Goal: Task Accomplishment & Management: Manage account settings

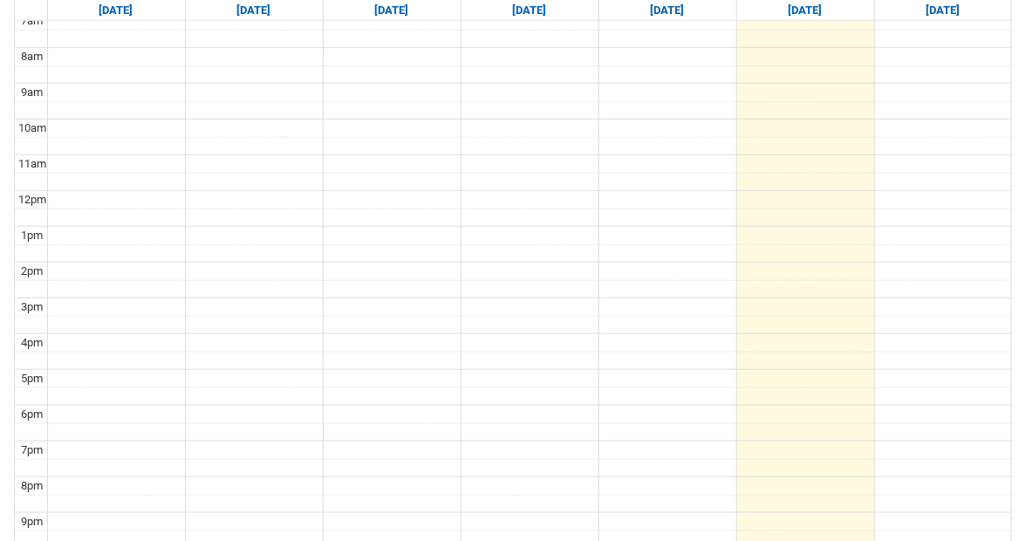
scroll to position [336, 0]
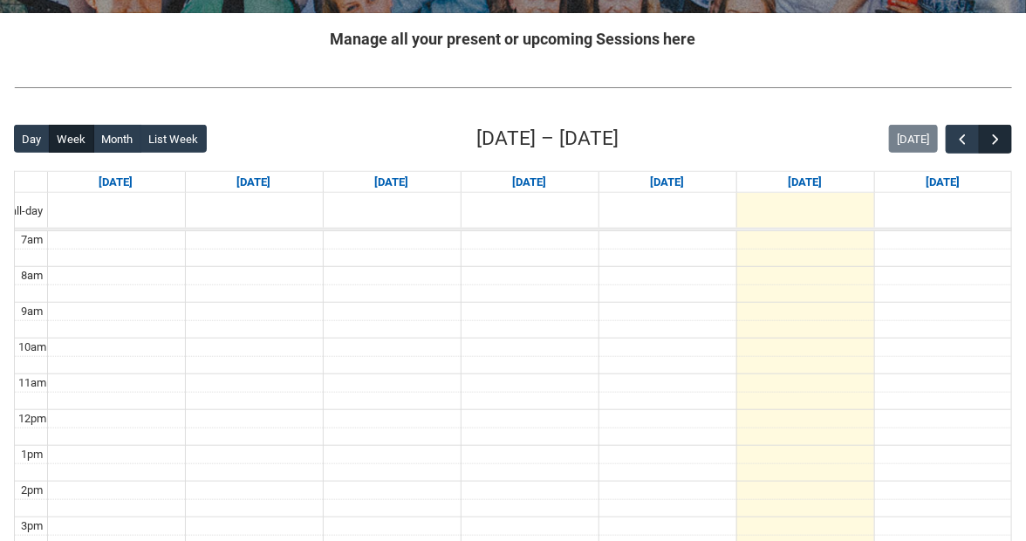
click at [1010, 125] on div at bounding box center [979, 139] width 66 height 29
click at [1001, 131] on span "button" at bounding box center [995, 139] width 17 height 17
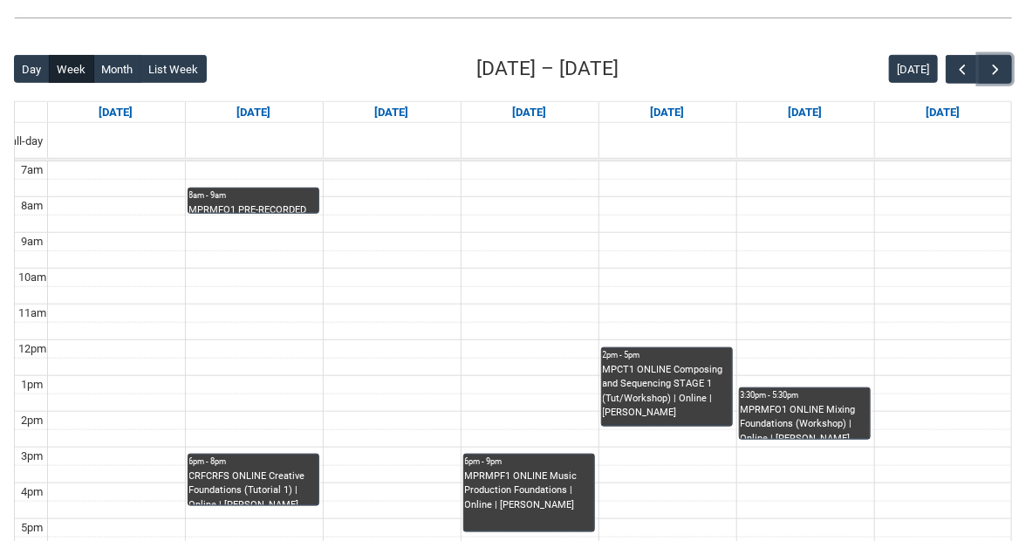
scroll to position [400, 0]
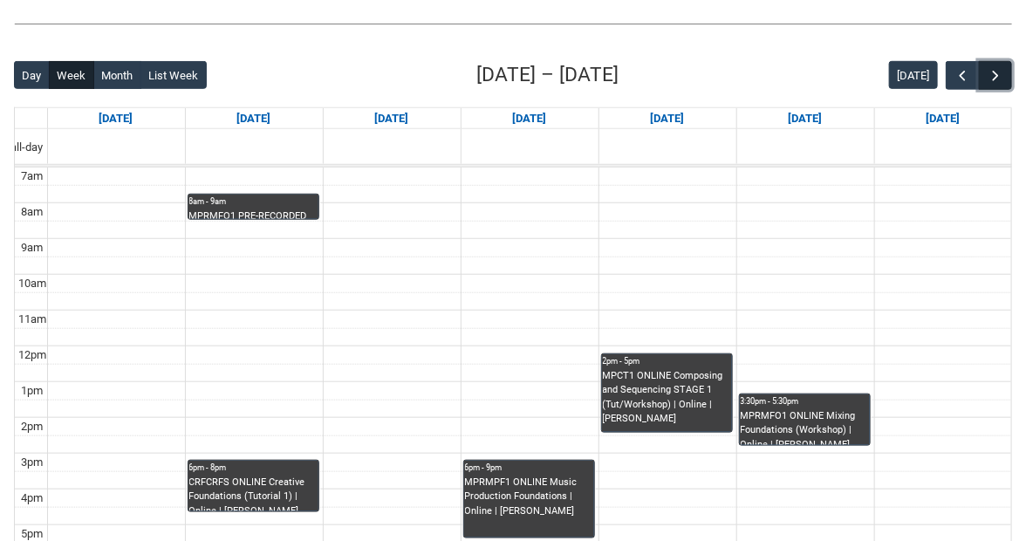
click at [996, 67] on span "button" at bounding box center [995, 75] width 17 height 17
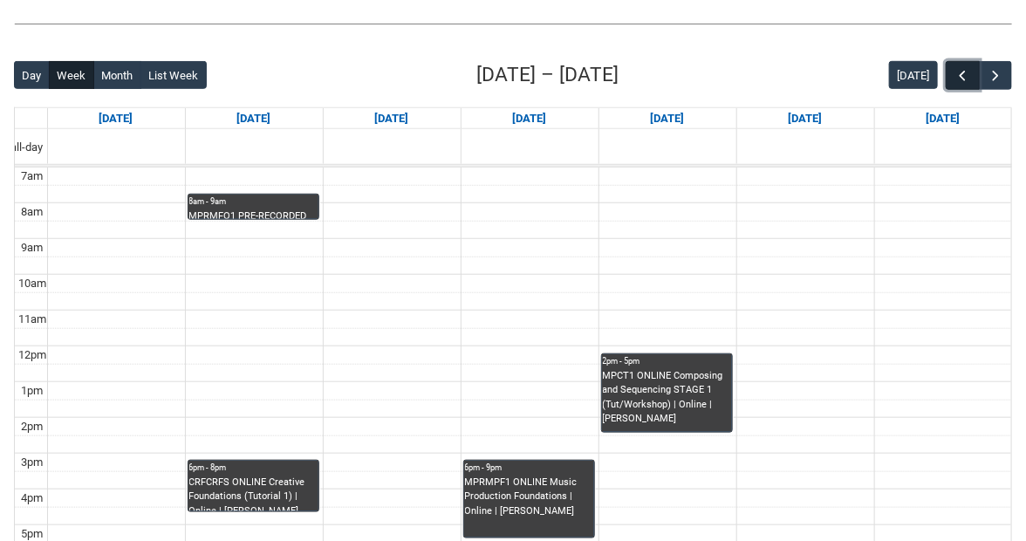
click at [972, 67] on span "button" at bounding box center [963, 75] width 17 height 17
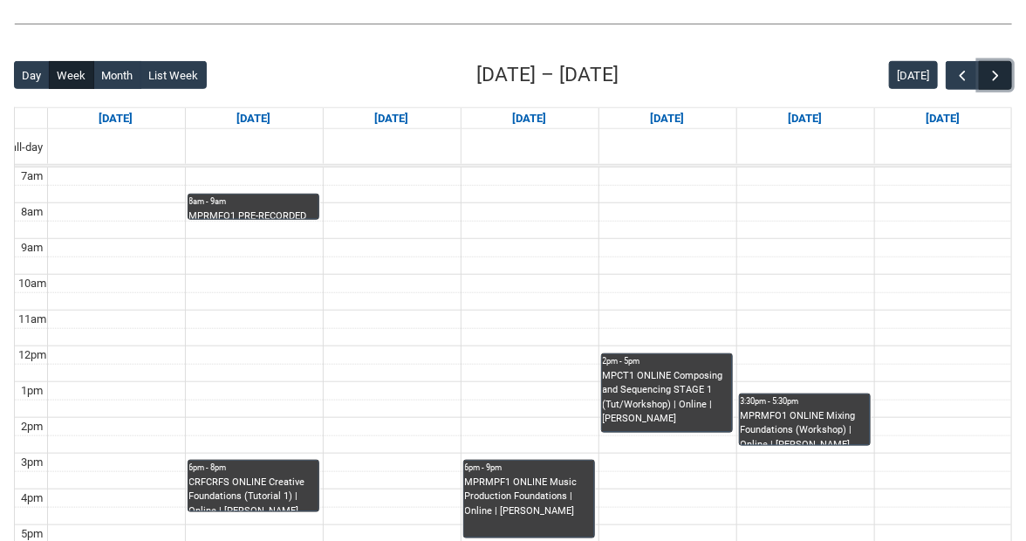
click at [1004, 67] on span "button" at bounding box center [995, 75] width 17 height 17
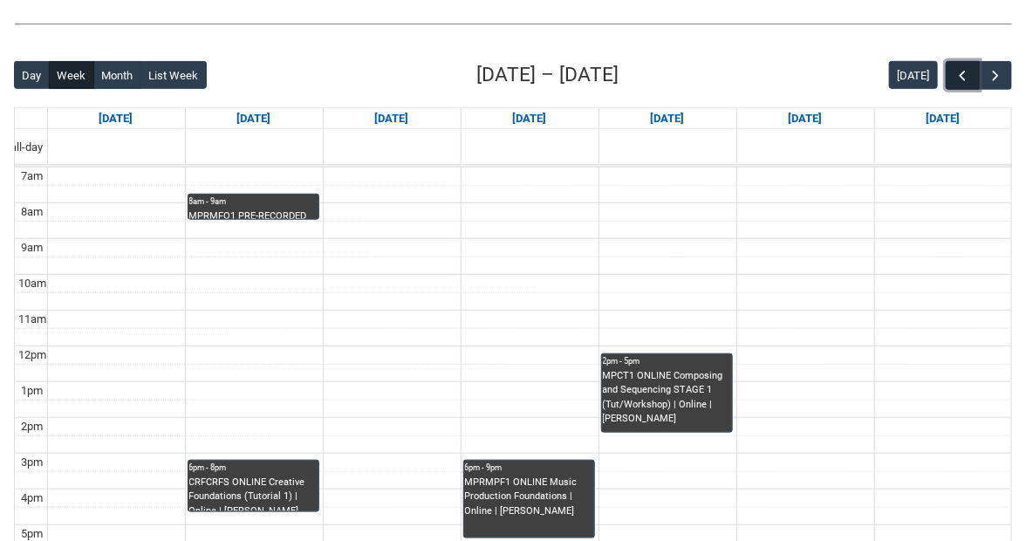
click at [972, 67] on span "button" at bounding box center [963, 75] width 17 height 17
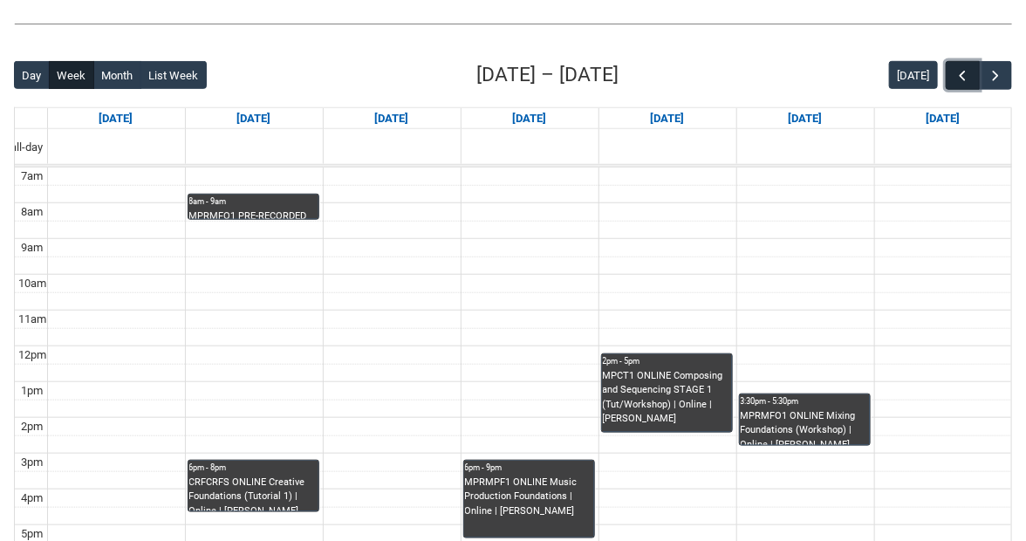
click at [972, 67] on span "button" at bounding box center [963, 75] width 17 height 17
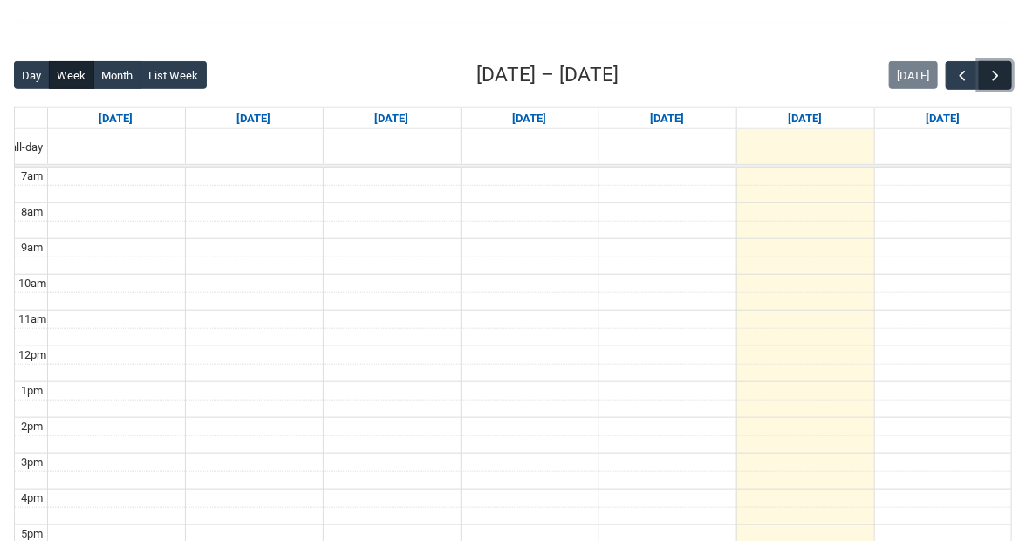
click at [1012, 61] on button "button" at bounding box center [995, 75] width 33 height 29
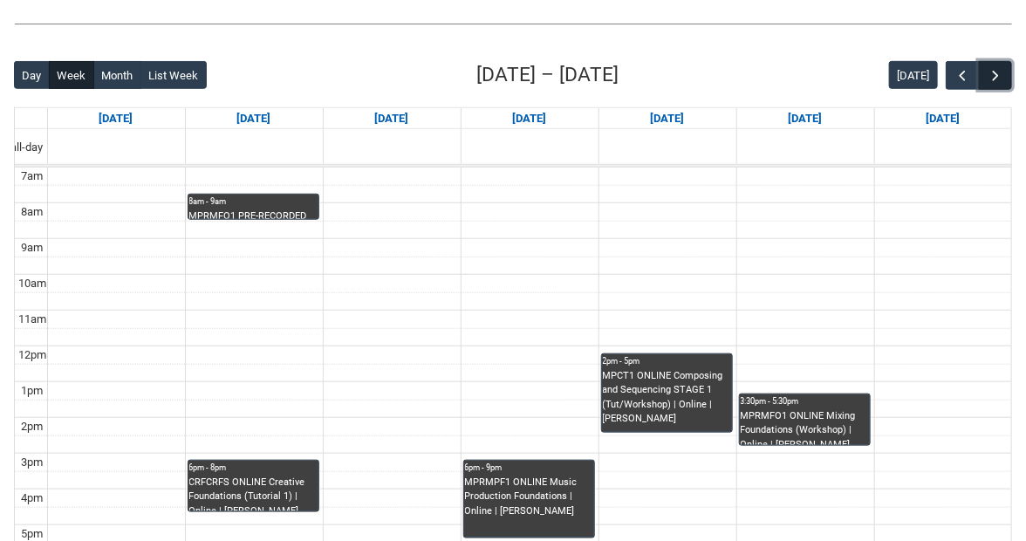
click at [1011, 61] on button "button" at bounding box center [995, 75] width 33 height 29
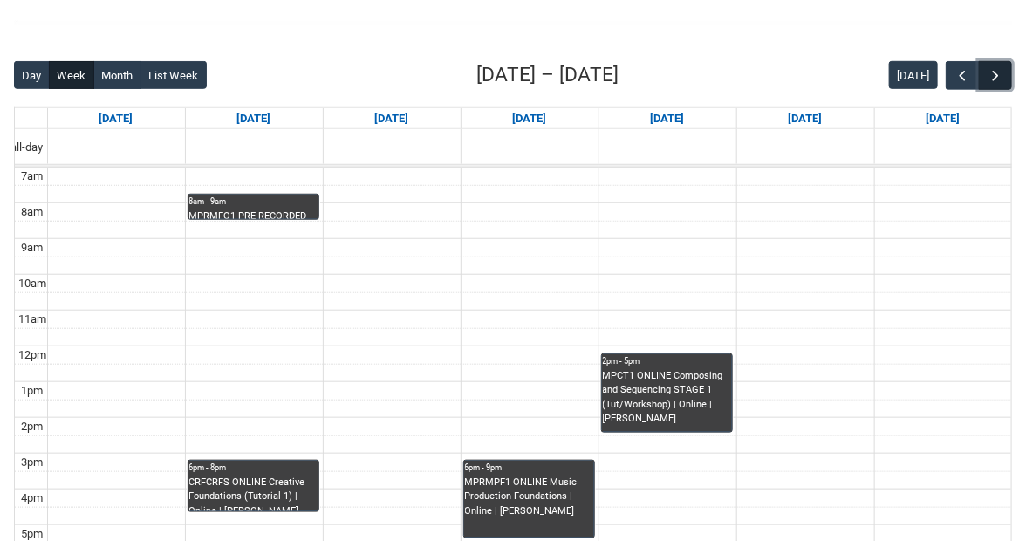
click at [1002, 67] on span "button" at bounding box center [995, 75] width 17 height 17
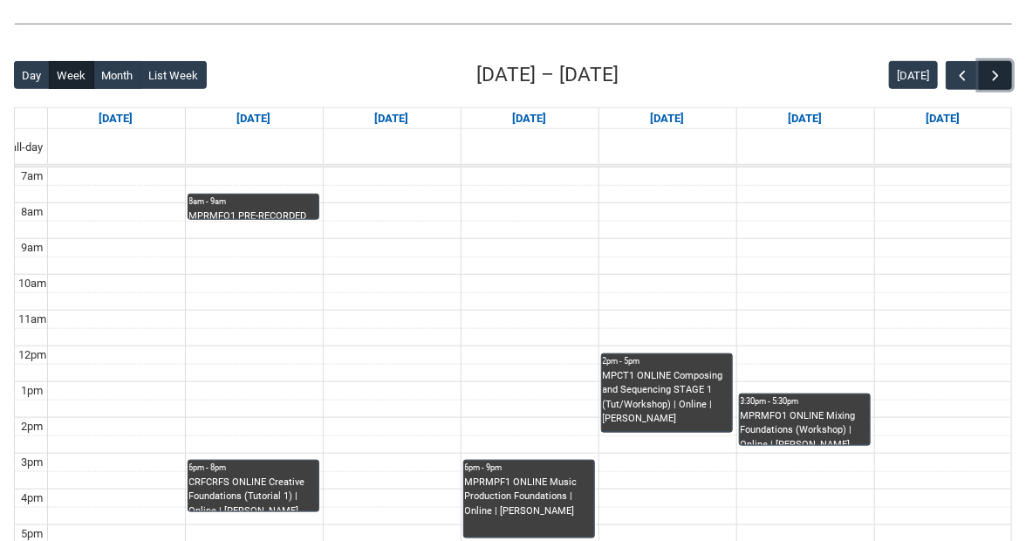
click at [1002, 67] on span "button" at bounding box center [995, 75] width 17 height 17
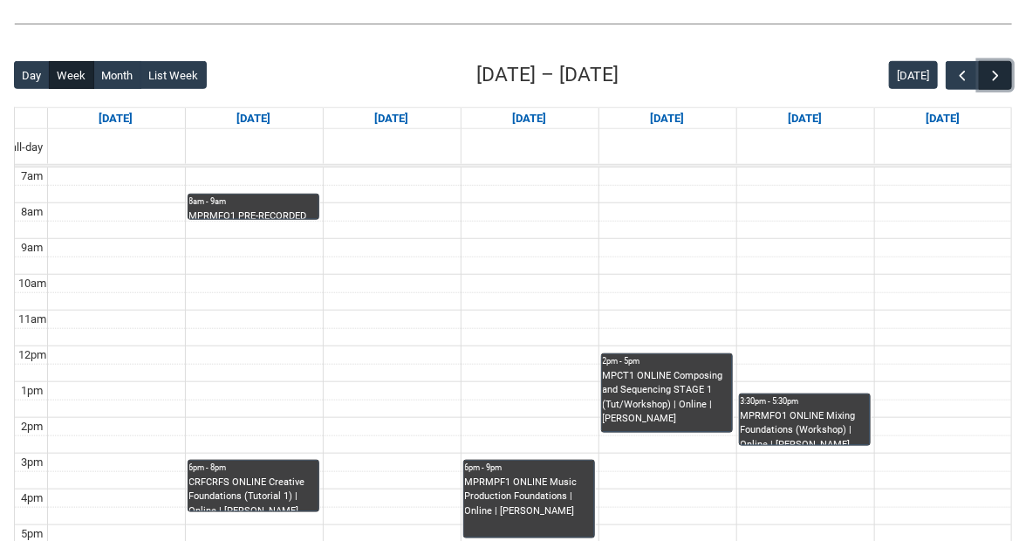
click at [1002, 67] on span "button" at bounding box center [995, 75] width 17 height 17
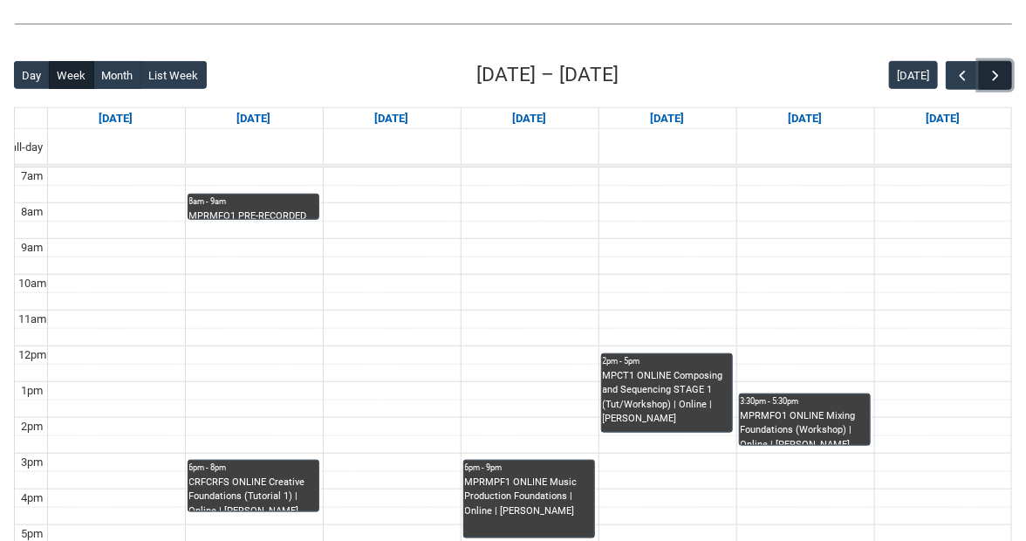
click at [1002, 67] on span "button" at bounding box center [995, 75] width 17 height 17
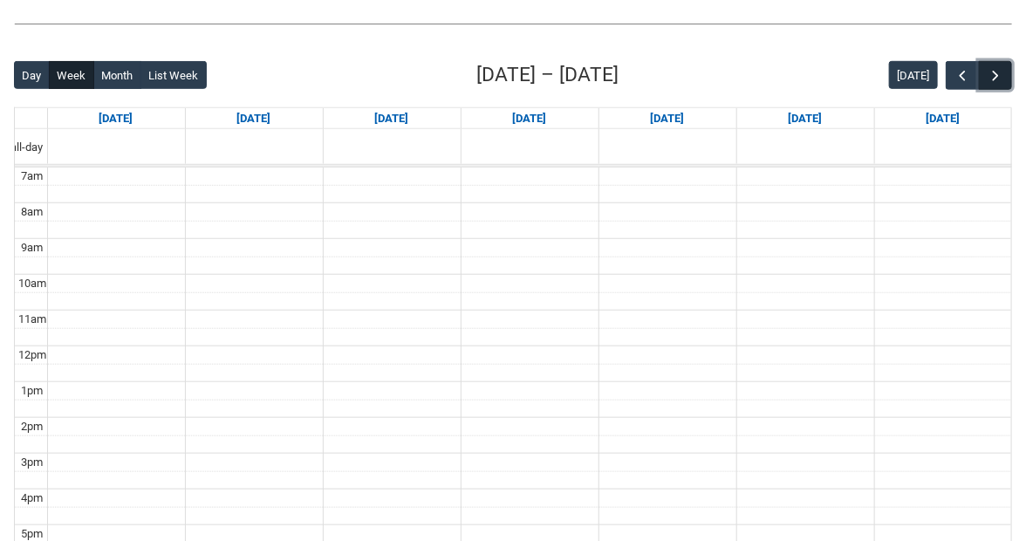
click at [990, 61] on button "button" at bounding box center [995, 75] width 33 height 29
click at [1001, 67] on span "button" at bounding box center [995, 75] width 17 height 17
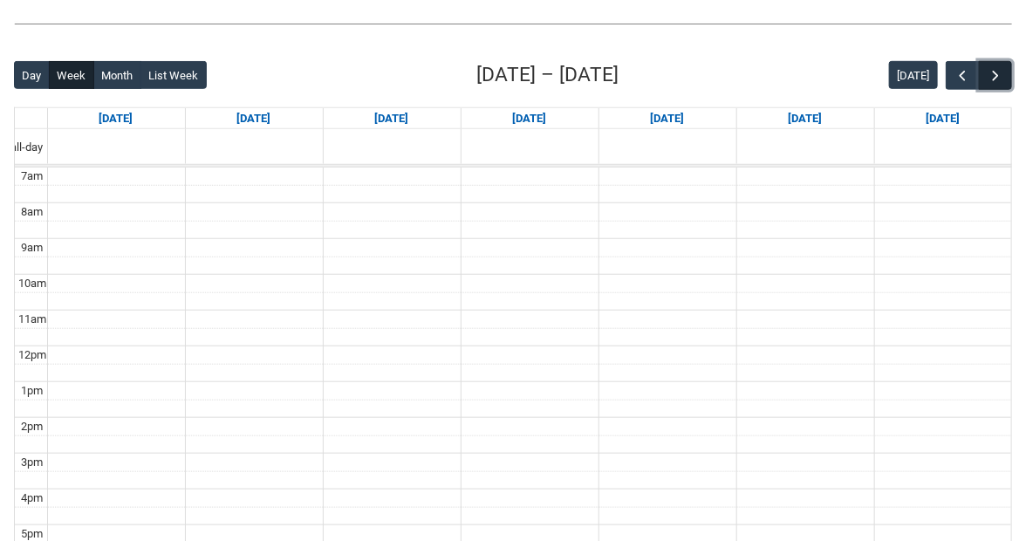
click at [1001, 67] on span "button" at bounding box center [995, 75] width 17 height 17
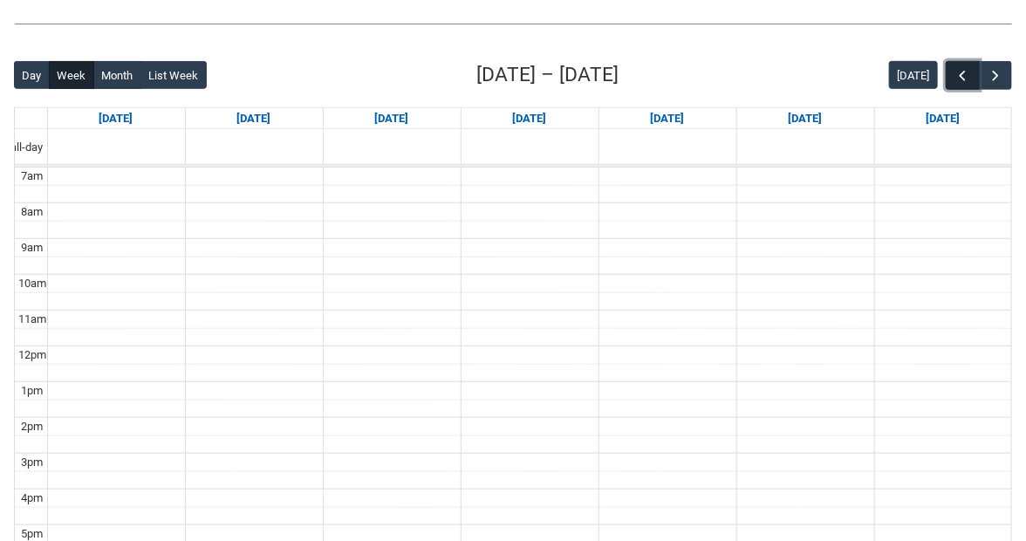
click at [972, 67] on span "button" at bounding box center [963, 75] width 17 height 17
click at [1004, 67] on span "button" at bounding box center [995, 75] width 17 height 17
click at [972, 67] on span "button" at bounding box center [963, 75] width 17 height 17
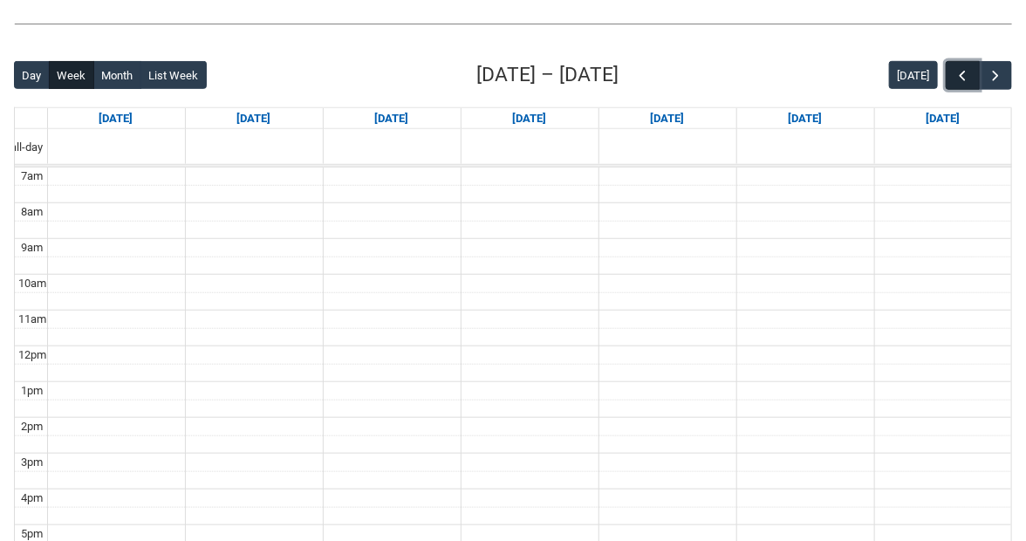
click at [972, 67] on span "button" at bounding box center [963, 75] width 17 height 17
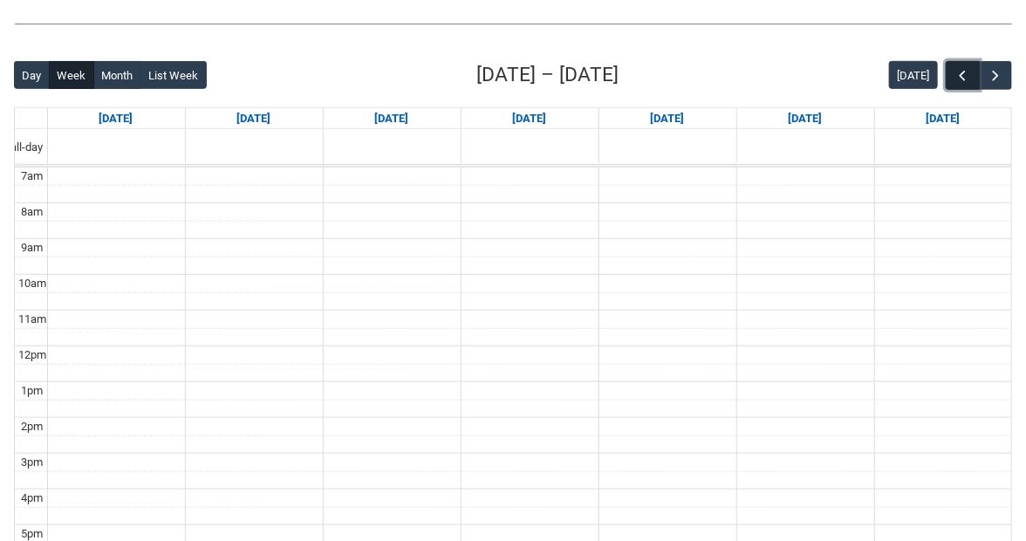
click at [972, 67] on span "button" at bounding box center [963, 75] width 17 height 17
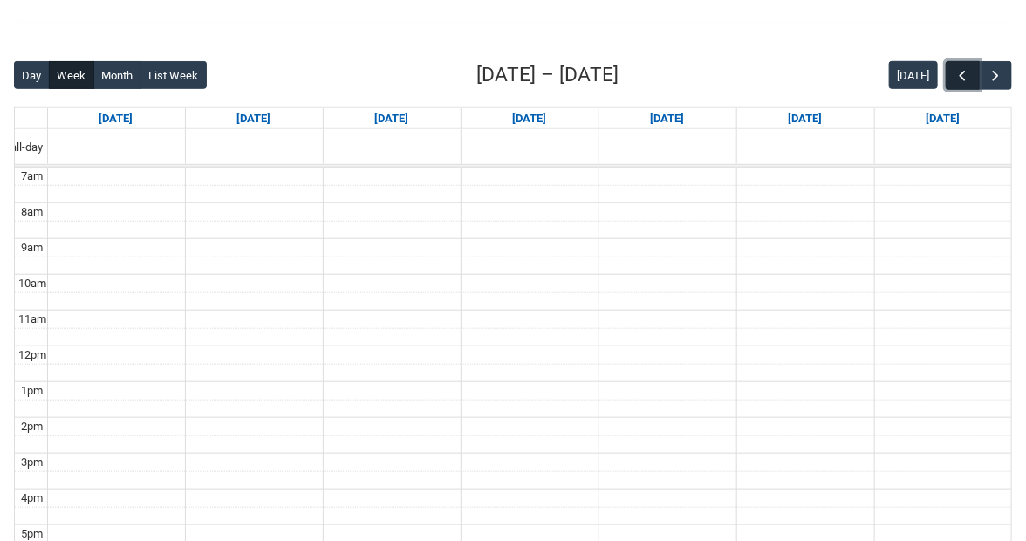
click at [972, 67] on span "button" at bounding box center [963, 75] width 17 height 17
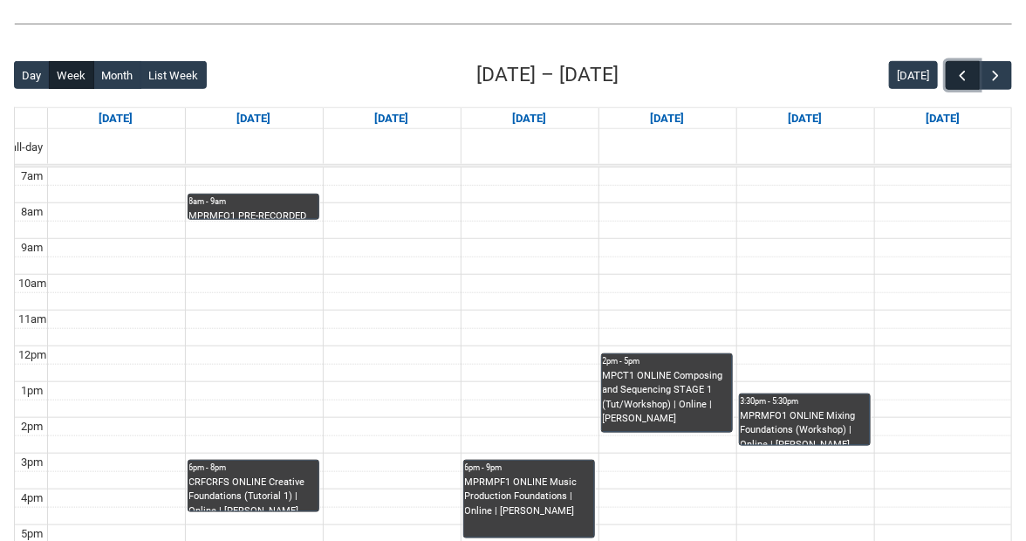
click at [972, 67] on span "button" at bounding box center [963, 75] width 17 height 17
click at [296, 209] on div "MPRMFO1 PRE-RECORDED VIDEO Mixing Foundations (Lecture/Tut) | Online | Benjamin…" at bounding box center [253, 214] width 128 height 10
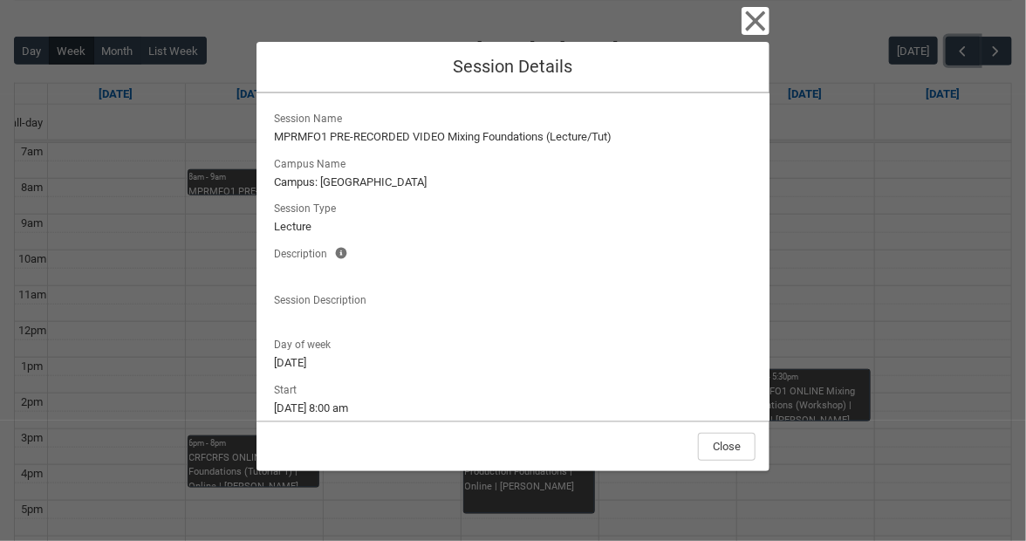
scroll to position [419, 0]
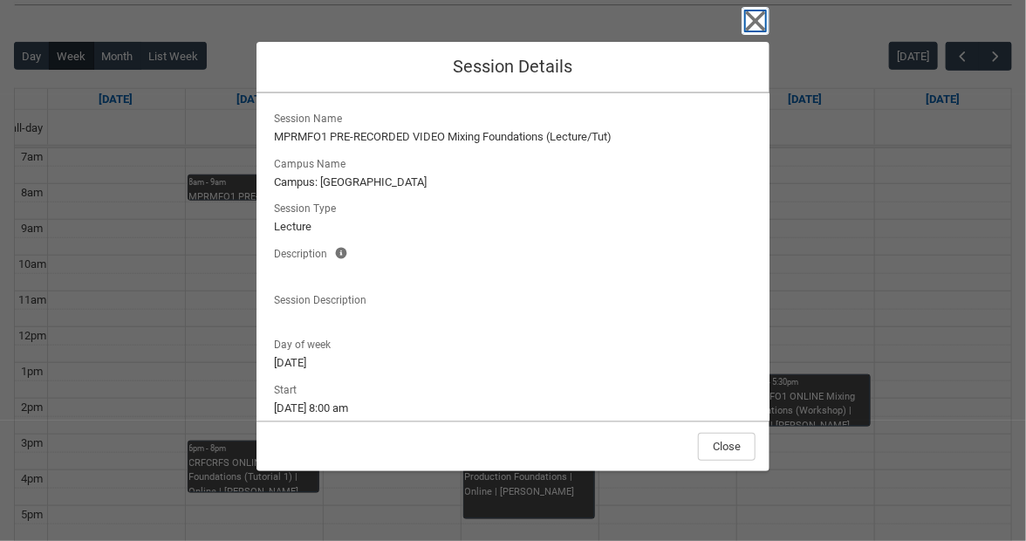
click at [746, 20] on icon "button" at bounding box center [756, 21] width 20 height 20
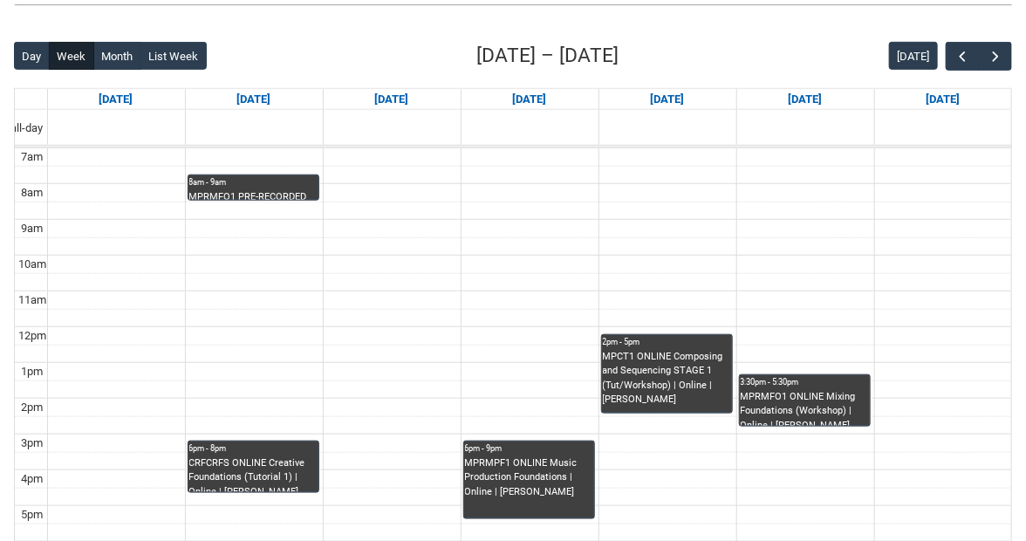
click at [263, 176] on div "8am - 9am" at bounding box center [253, 182] width 128 height 12
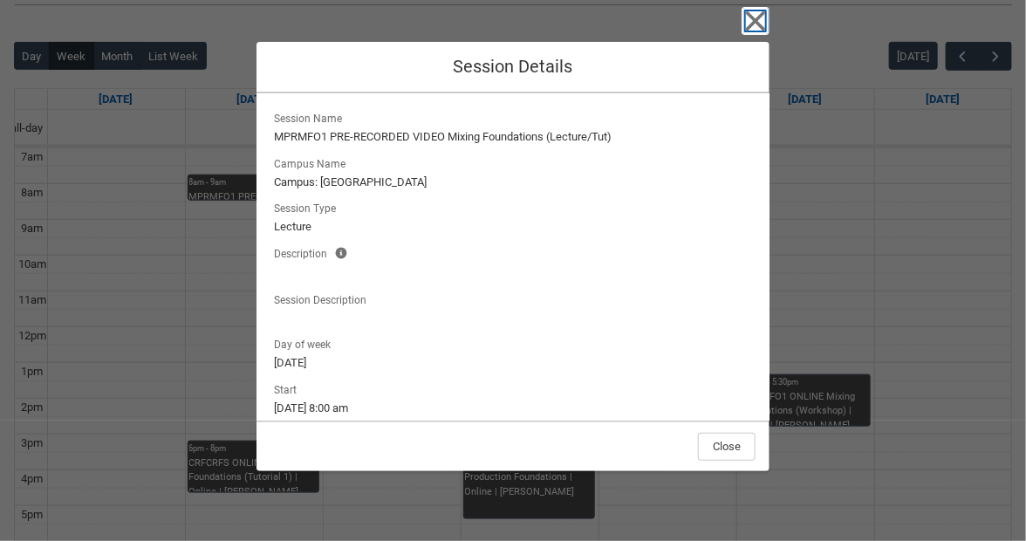
click at [746, 22] on icon "button" at bounding box center [756, 21] width 20 height 20
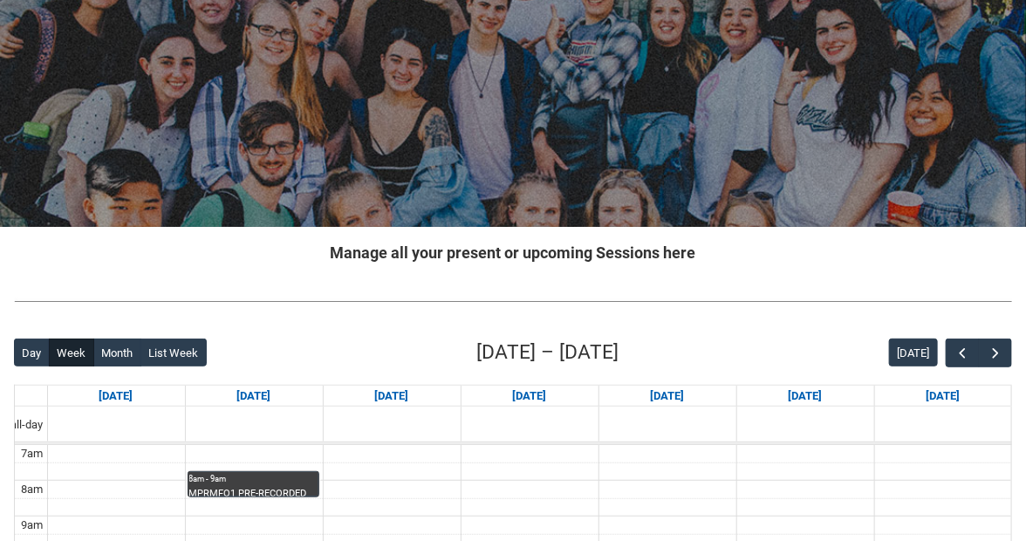
scroll to position [0, 0]
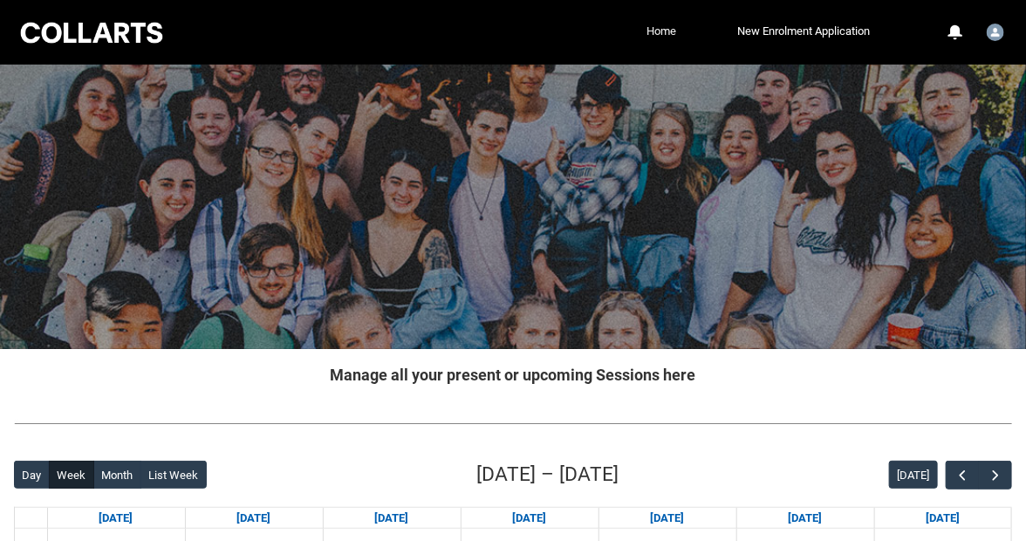
click at [681, 31] on link "Home" at bounding box center [661, 31] width 38 height 26
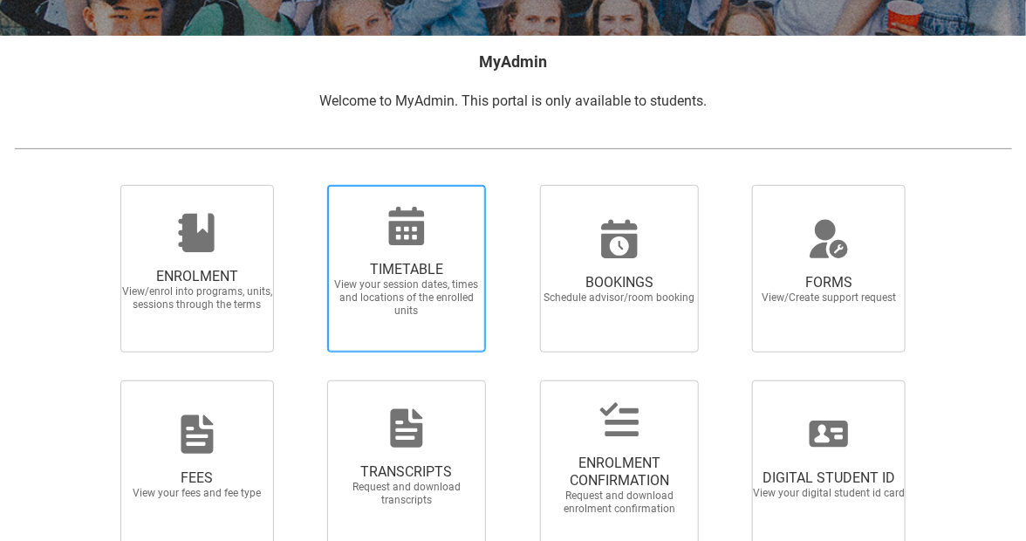
scroll to position [330, 0]
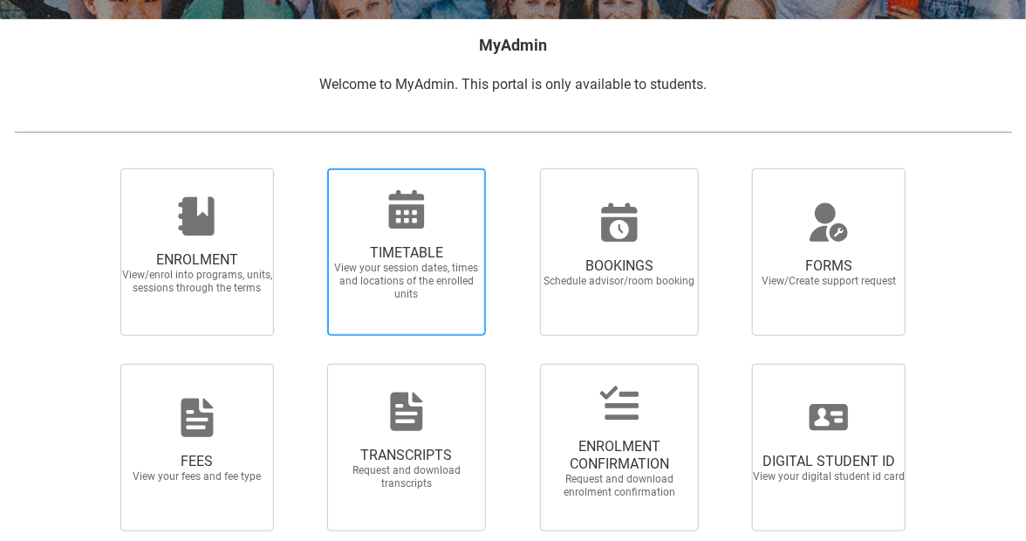
click at [447, 262] on span "View your session dates, times and locations of the enrolled units" at bounding box center [407, 281] width 154 height 39
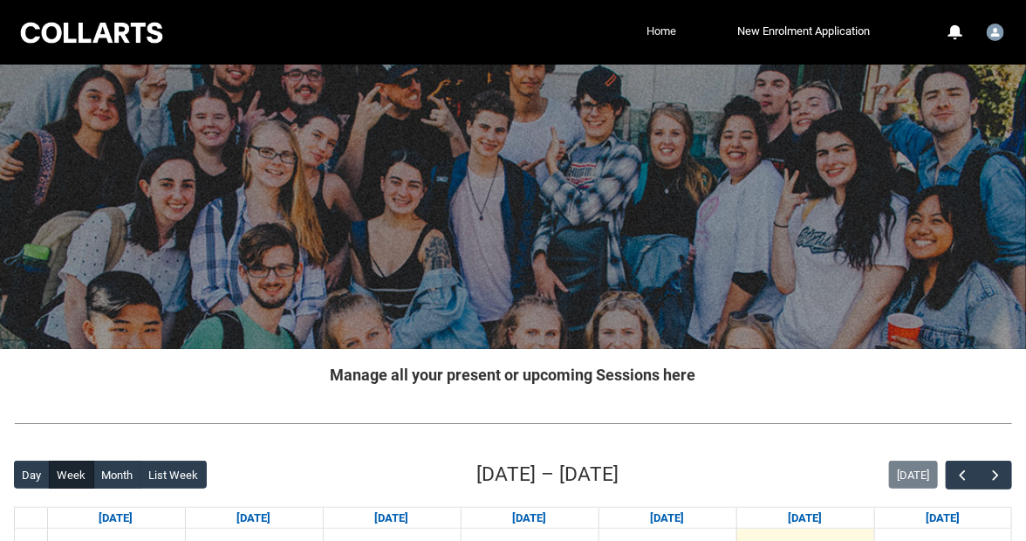
click at [681, 31] on link "Home" at bounding box center [661, 31] width 38 height 26
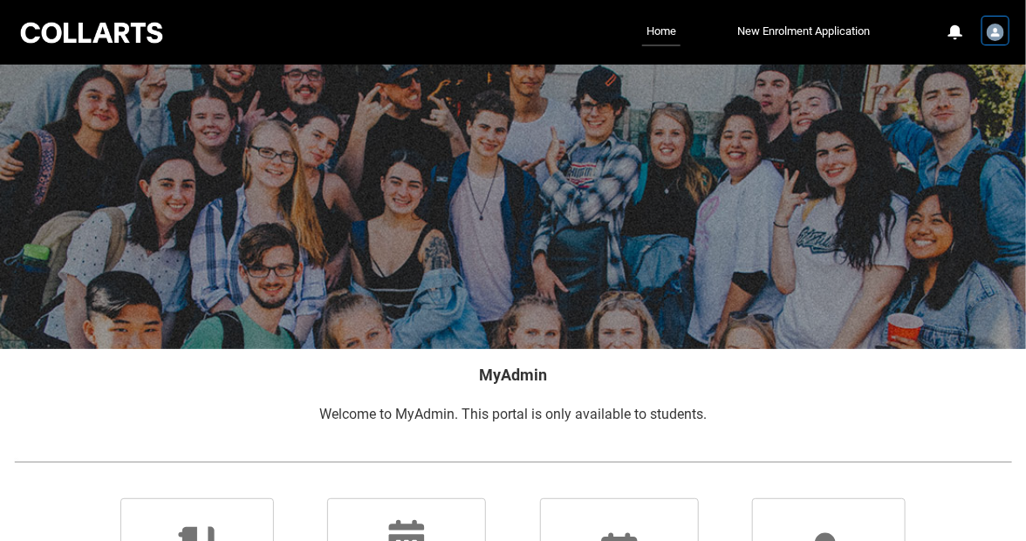
click at [1007, 30] on div "User Profile Student.nrichar.20253248" at bounding box center [995, 30] width 24 height 26
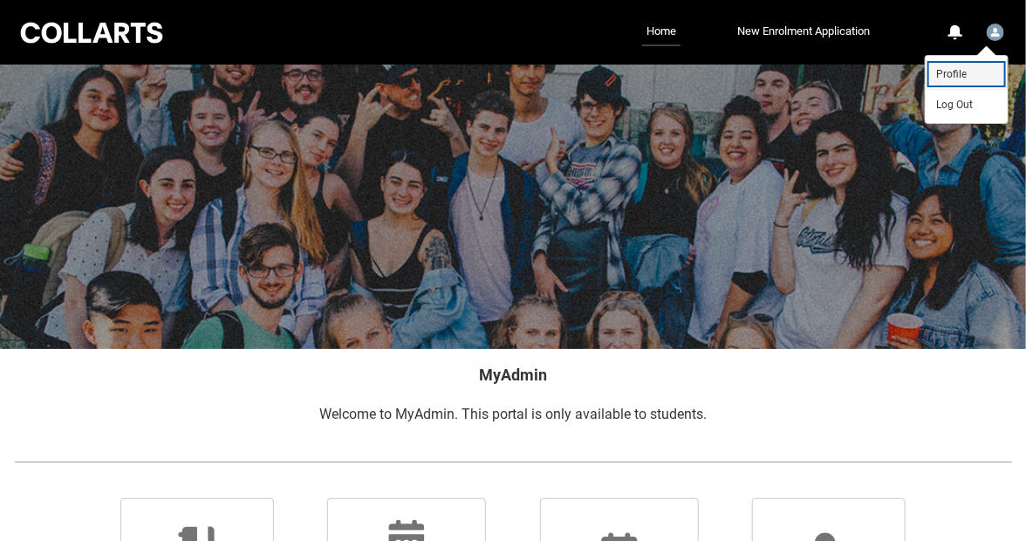
click at [978, 59] on link "Profile" at bounding box center [967, 74] width 82 height 30
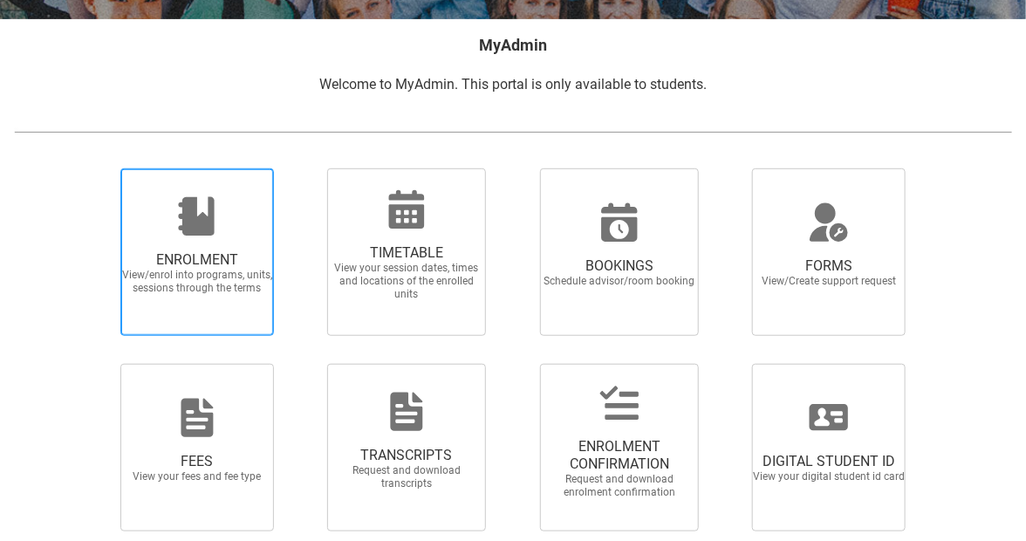
click at [235, 251] on span "ENROLMENT" at bounding box center [197, 259] width 154 height 17
click at [101, 168] on input "ENROLMENT View/enrol into programs, units, sessions through the terms" at bounding box center [100, 168] width 1 height 1
radio input "true"
click at [203, 251] on span "ENROLMENT" at bounding box center [197, 259] width 154 height 17
click at [101, 168] on input "ENROLMENT View/enrol into programs, units, sessions through the terms" at bounding box center [100, 168] width 1 height 1
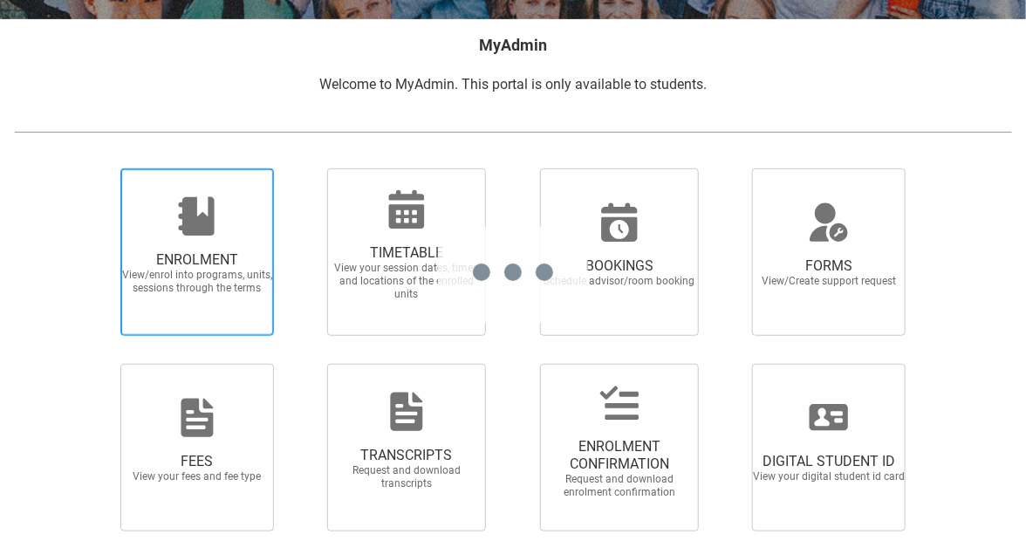
click at [186, 251] on span "ENROLMENT" at bounding box center [197, 259] width 154 height 17
click at [101, 168] on input "ENROLMENT View/enrol into programs, units, sessions through the terms" at bounding box center [100, 168] width 1 height 1
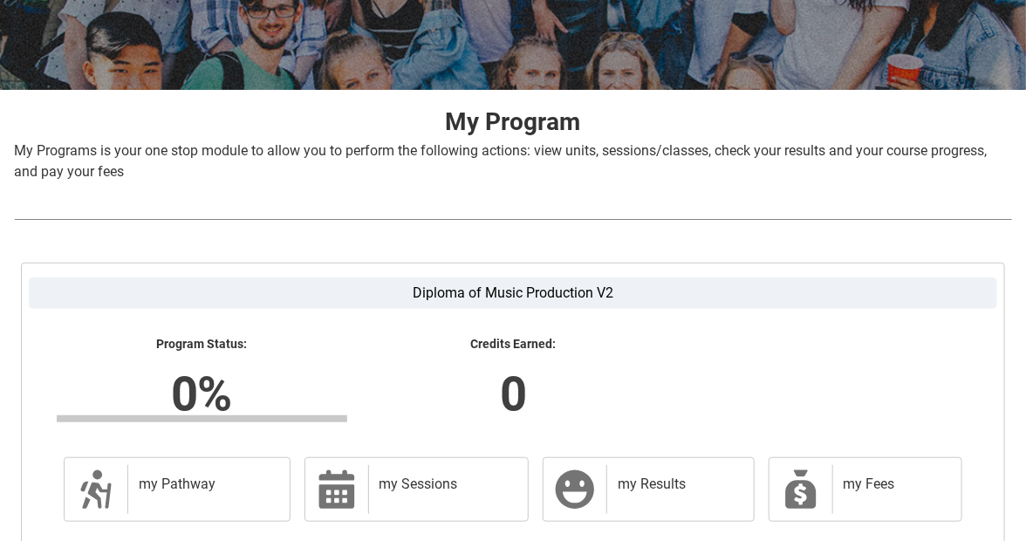
scroll to position [325, 0]
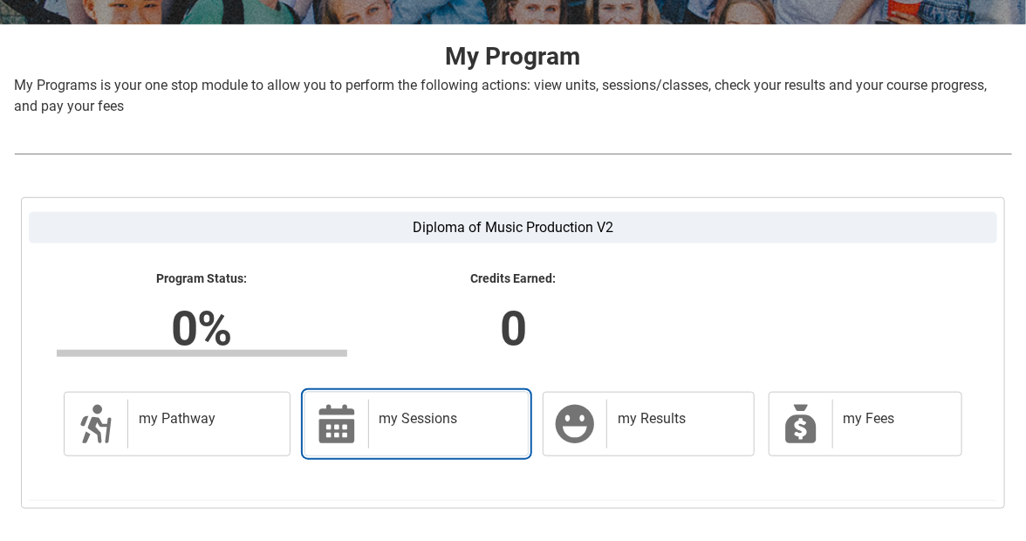
click at [451, 400] on div "my Sessions" at bounding box center [445, 424] width 154 height 49
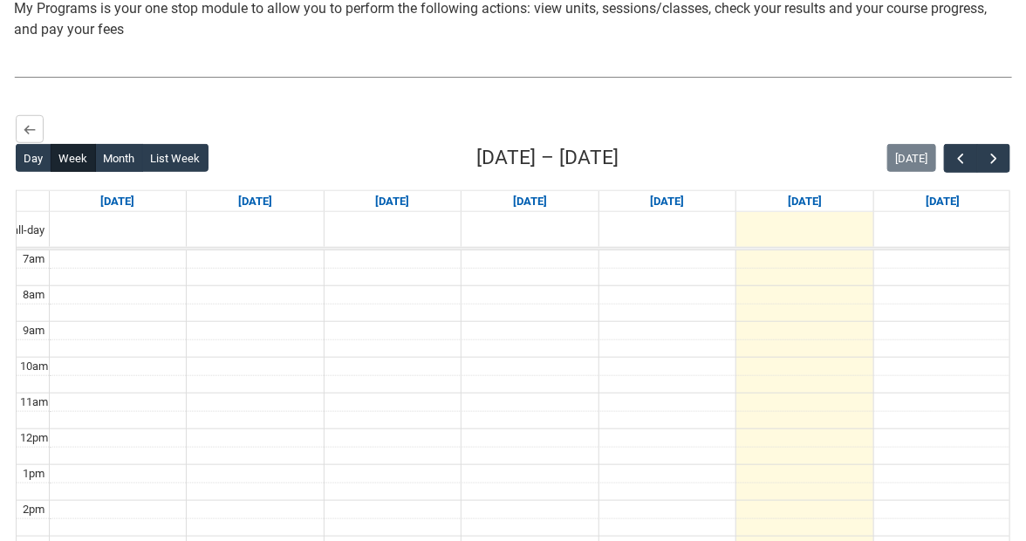
scroll to position [497, 0]
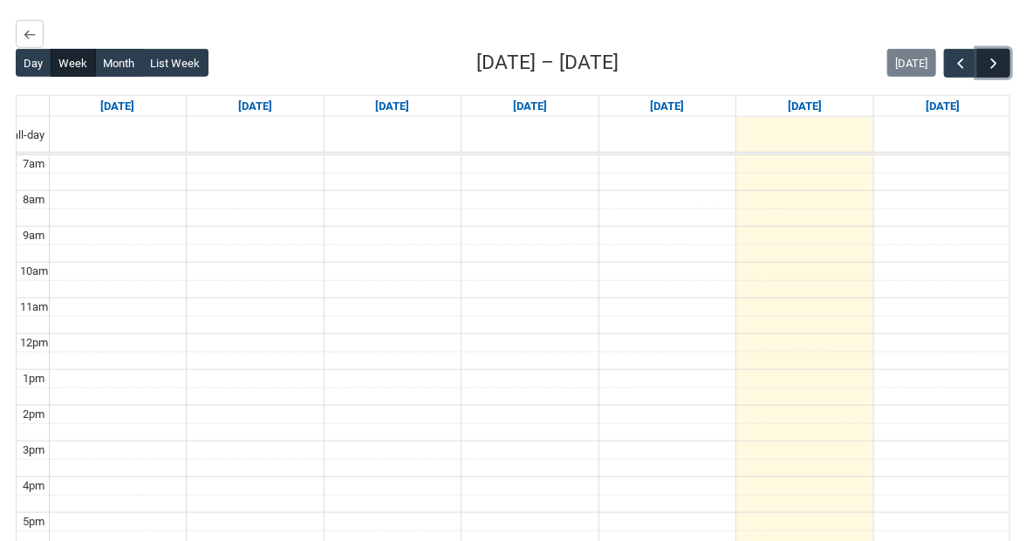
click at [995, 49] on button "button" at bounding box center [993, 63] width 33 height 29
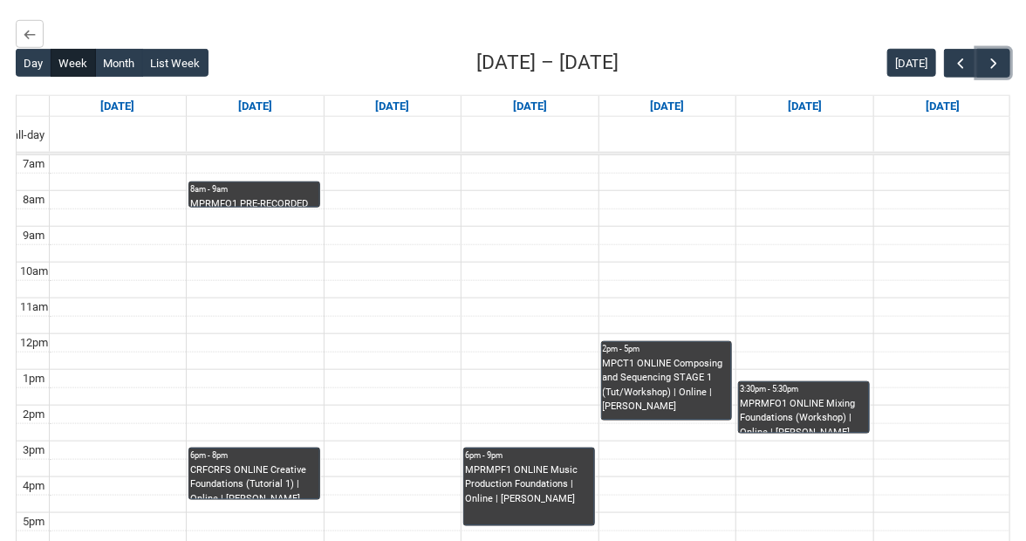
click at [242, 183] on div "8am - 9am" at bounding box center [254, 189] width 128 height 12
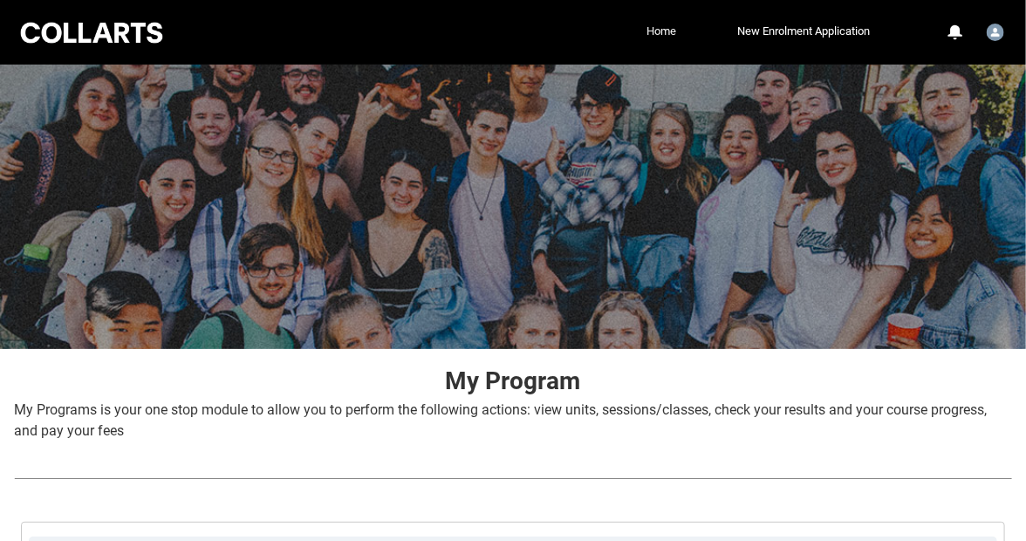
click at [681, 25] on link "Home" at bounding box center [661, 31] width 38 height 26
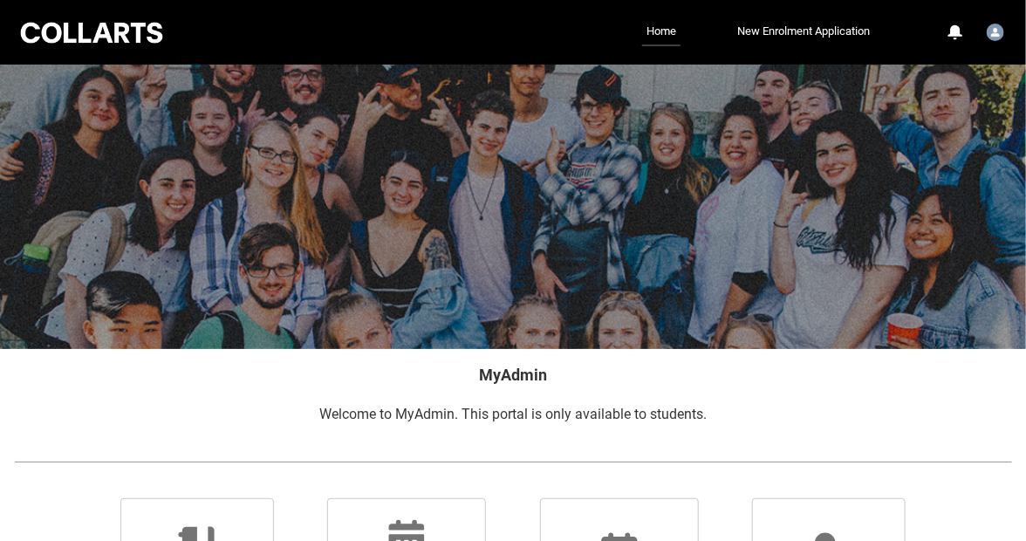
scroll to position [239, 0]
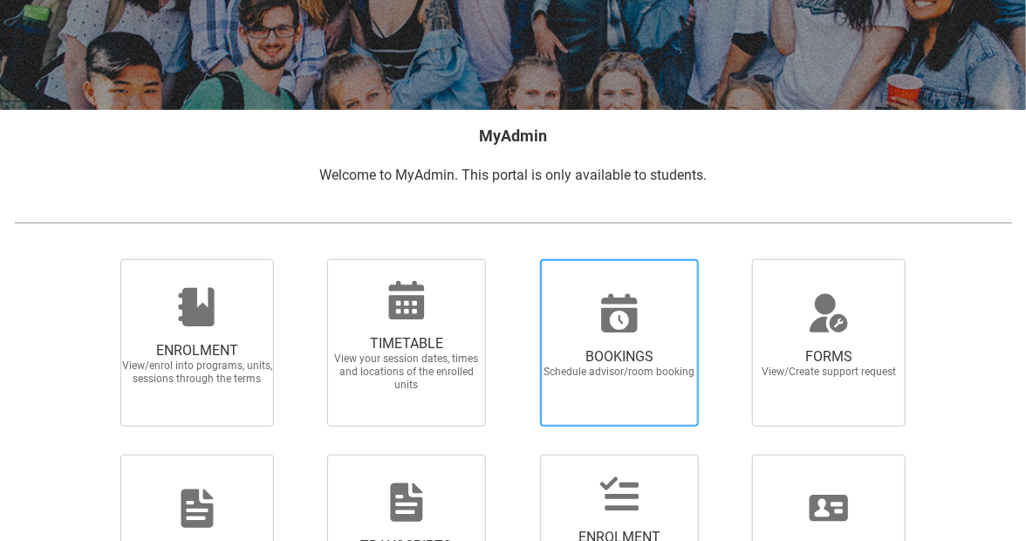
click at [618, 334] on span "BOOKINGS Schedule advisor/room booking" at bounding box center [620, 363] width 168 height 58
click at [520, 259] on input "BOOKINGS Schedule advisor/room booking" at bounding box center [519, 258] width 1 height 1
radio input "true"
